Goal: Information Seeking & Learning: Learn about a topic

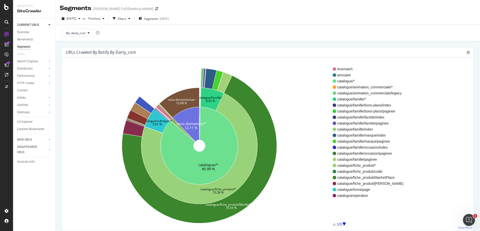
scroll to position [301, 0]
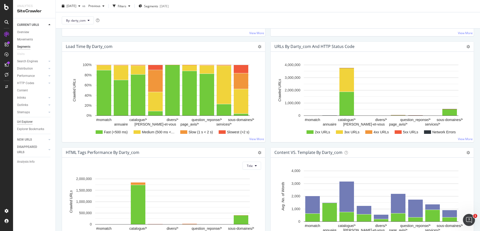
click at [27, 123] on div "Url Explorer" at bounding box center [25, 121] width 16 height 5
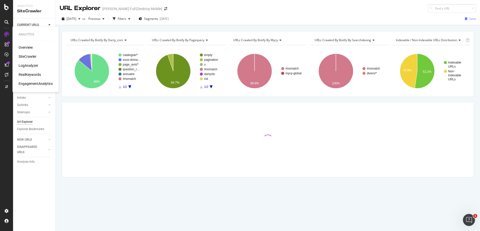
click at [26, 73] on div "RealKeywords" at bounding box center [30, 74] width 22 height 5
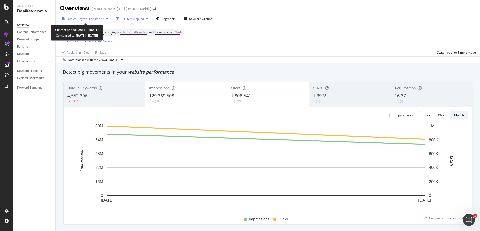
click at [98, 18] on span "vs Prev. Period" at bounding box center [94, 19] width 20 height 4
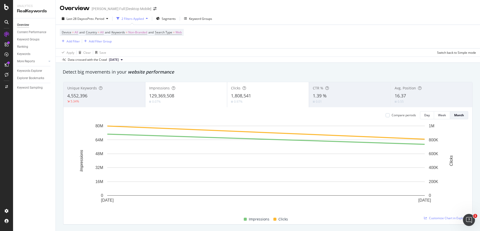
click at [219, 45] on div "Device = All and Country = All and Keywords = Non-Branded and Search Type = Web…" at bounding box center [268, 36] width 416 height 23
click at [38, 71] on div "Keywords Explorer" at bounding box center [29, 70] width 25 height 5
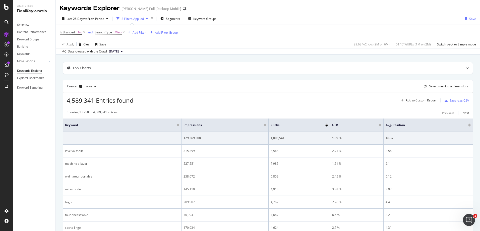
click at [446, 83] on div "Create Table Select metrics & dimensions" at bounding box center [268, 86] width 410 height 12
click at [443, 85] on div "Select metrics & dimensions" at bounding box center [449, 86] width 40 height 4
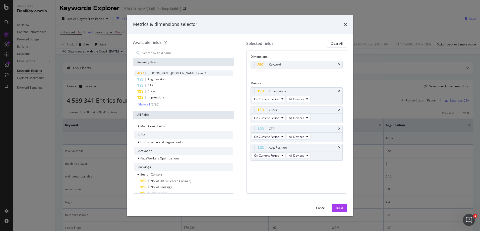
click at [194, 71] on div "[PERSON_NAME][DOMAIN_NAME] Level 2" at bounding box center [183, 73] width 98 height 6
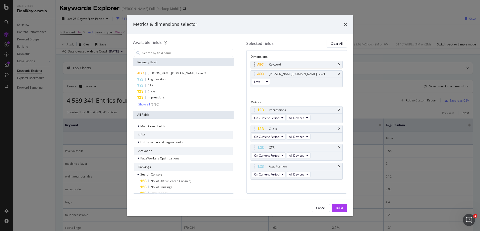
click at [334, 64] on div "Keyword" at bounding box center [297, 64] width 92 height 7
click at [338, 64] on icon "times" at bounding box center [339, 64] width 2 height 3
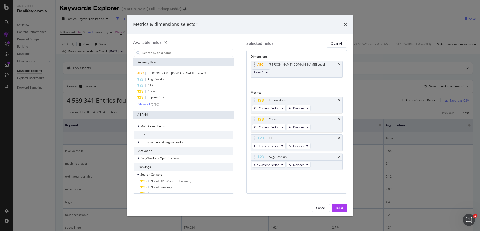
click at [267, 70] on button "Level 1" at bounding box center [261, 72] width 18 height 6
click at [262, 88] on div "Level 2" at bounding box center [261, 90] width 18 height 7
click at [336, 210] on div "Build" at bounding box center [339, 208] width 7 height 4
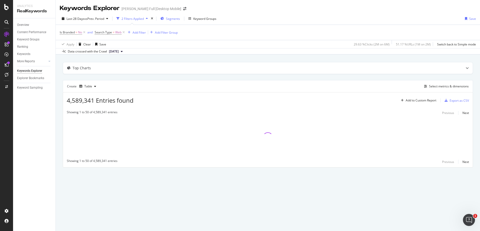
click at [176, 21] on div "Segments" at bounding box center [170, 19] width 20 height 8
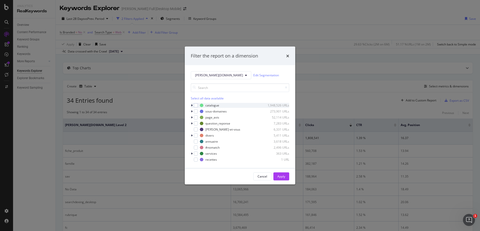
click at [193, 105] on div "modal" at bounding box center [192, 105] width 3 height 5
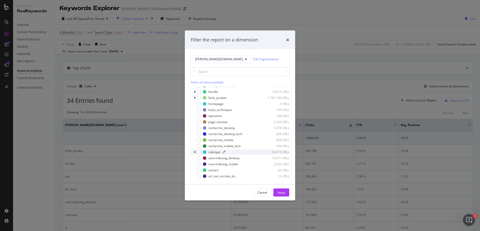
scroll to position [15, 0]
click at [198, 157] on div "modal" at bounding box center [199, 157] width 4 height 4
click at [197, 161] on div "searchdexing_mobile 2,232 URLs" at bounding box center [240, 163] width 98 height 5
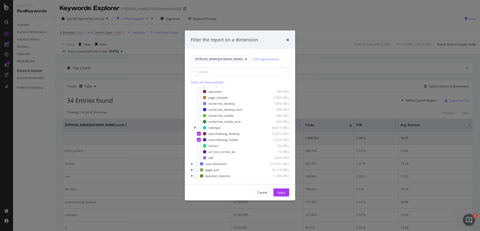
scroll to position [39, 0]
click at [196, 158] on div "modal" at bounding box center [195, 157] width 3 height 5
click at [275, 194] on button "Apply" at bounding box center [281, 192] width 16 height 8
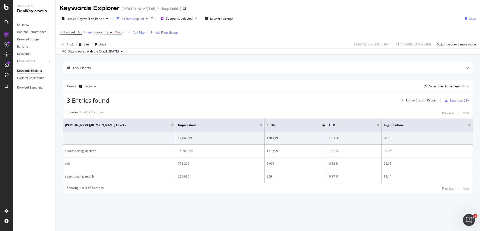
click at [117, 31] on span "Web" at bounding box center [118, 32] width 6 height 7
click at [124, 48] on input "Web" at bounding box center [112, 44] width 35 height 8
click at [190, 86] on div "Create Table Select metrics & dimensions" at bounding box center [268, 86] width 410 height 12
